Goal: Task Accomplishment & Management: Use online tool/utility

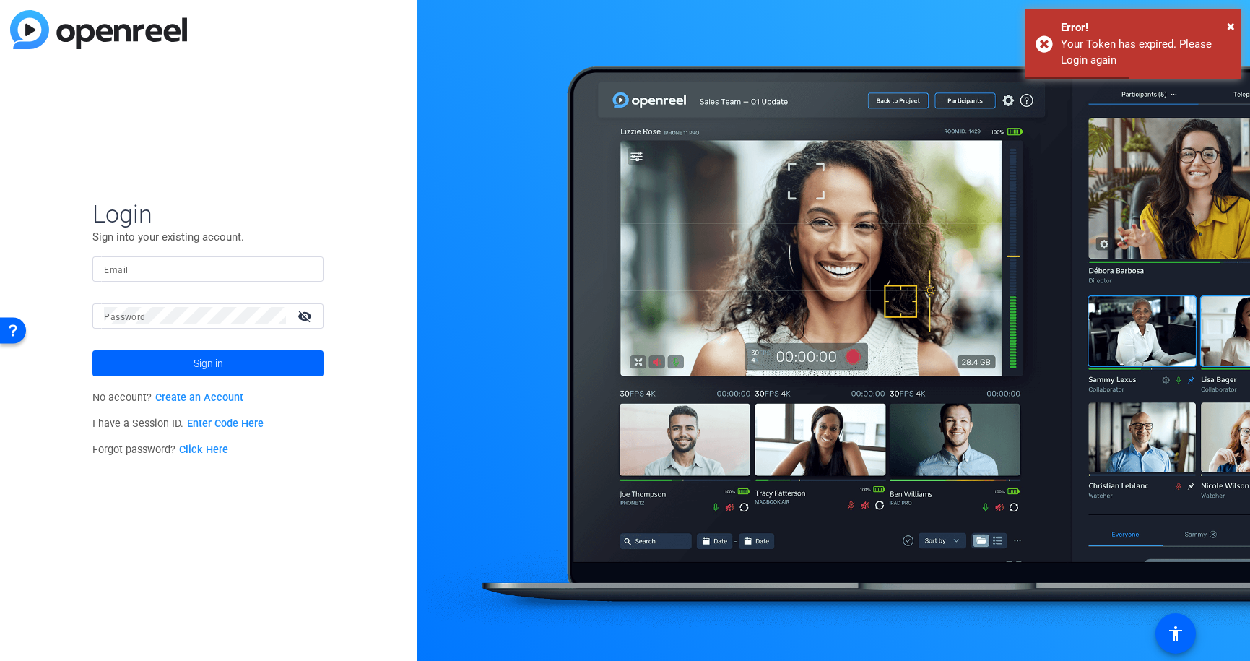
click at [136, 277] on div at bounding box center [208, 268] width 208 height 25
click at [139, 265] on input "Email" at bounding box center [208, 268] width 208 height 17
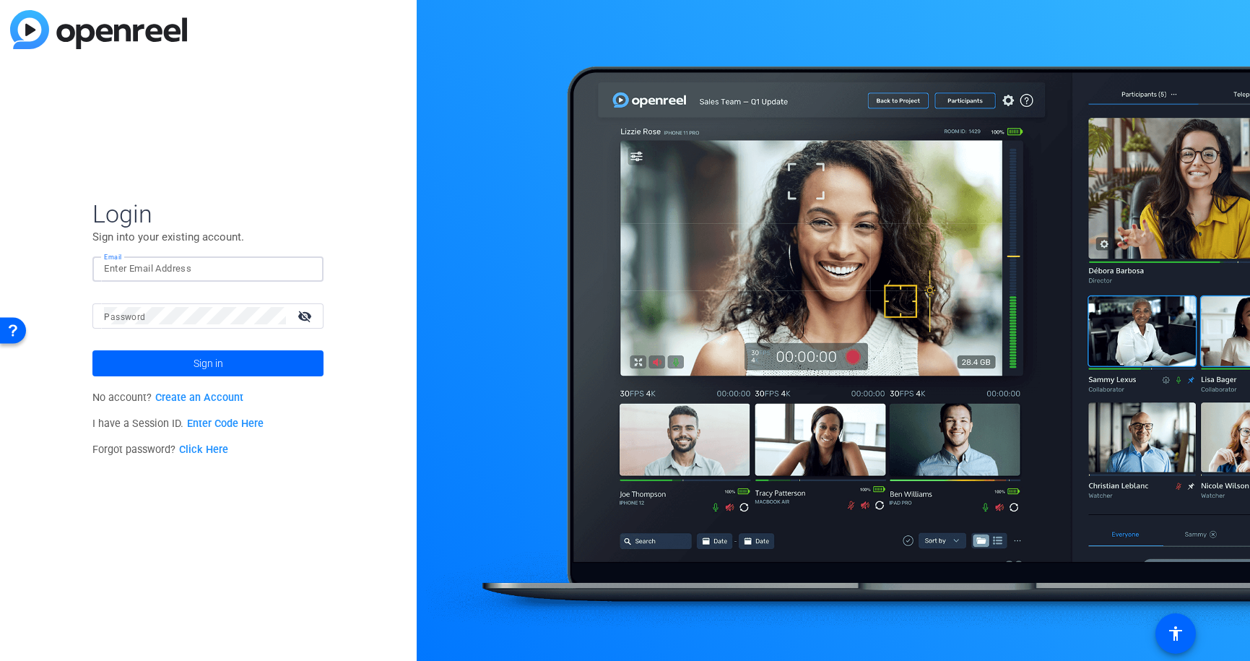
type input "[EMAIL_ADDRESS][DOMAIN_NAME]"
click at [146, 326] on div at bounding box center [195, 315] width 182 height 25
click at [92, 350] on button "Sign in" at bounding box center [207, 363] width 231 height 26
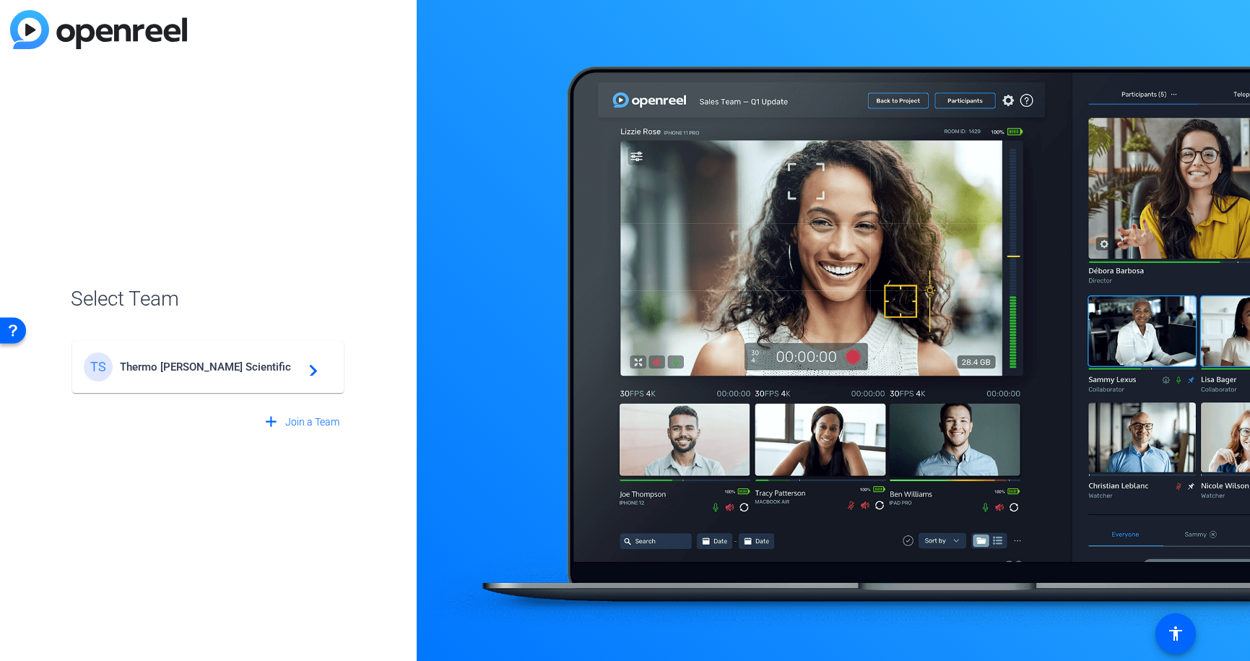
click at [201, 367] on span "Thermo [PERSON_NAME] Scientific" at bounding box center [210, 366] width 181 height 13
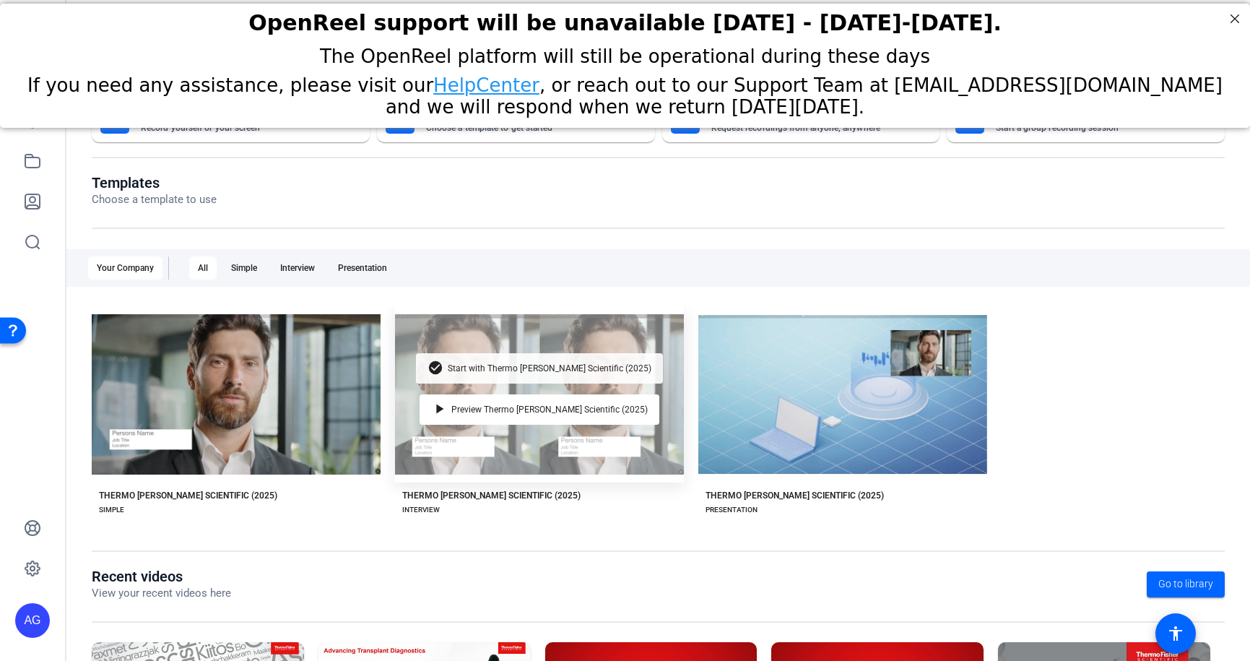
click at [510, 370] on span "Start with Thermo [PERSON_NAME] Scientific (2025)" at bounding box center [550, 368] width 204 height 9
